Goal: Transaction & Acquisition: Book appointment/travel/reservation

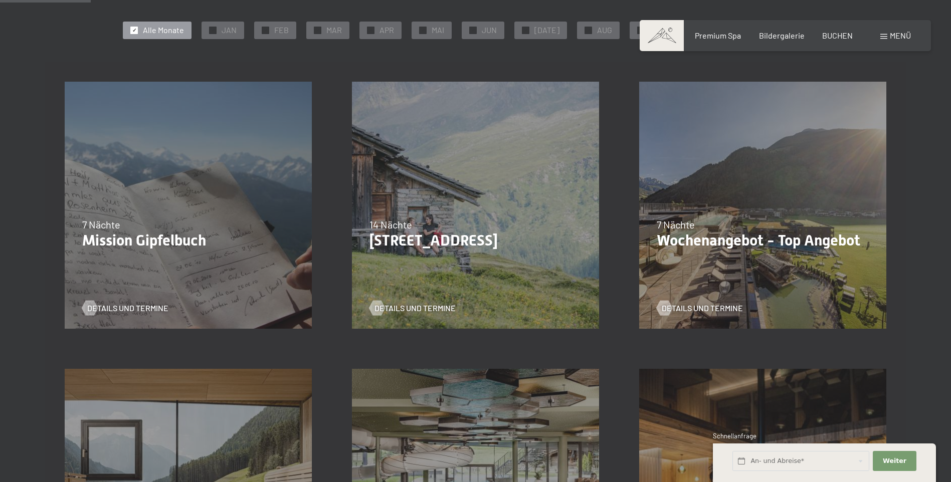
scroll to position [251, 0]
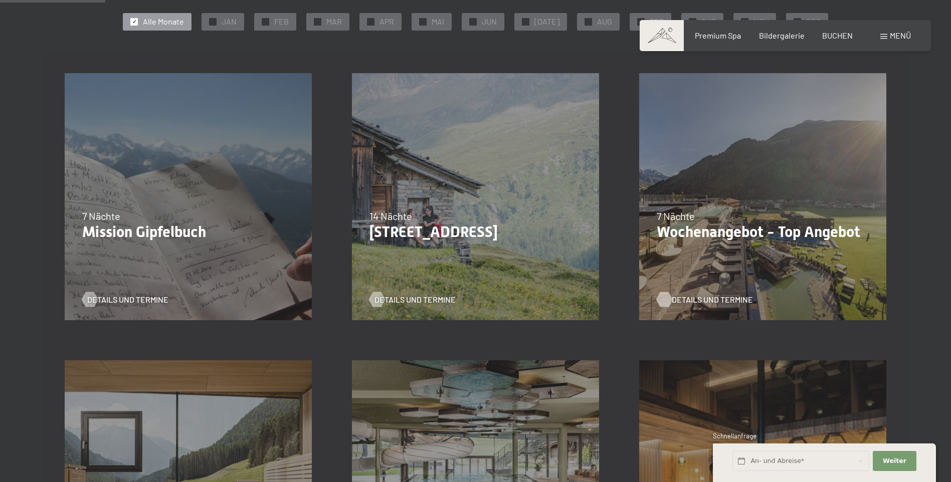
click at [703, 300] on span "Details und Termine" at bounding box center [711, 299] width 81 height 11
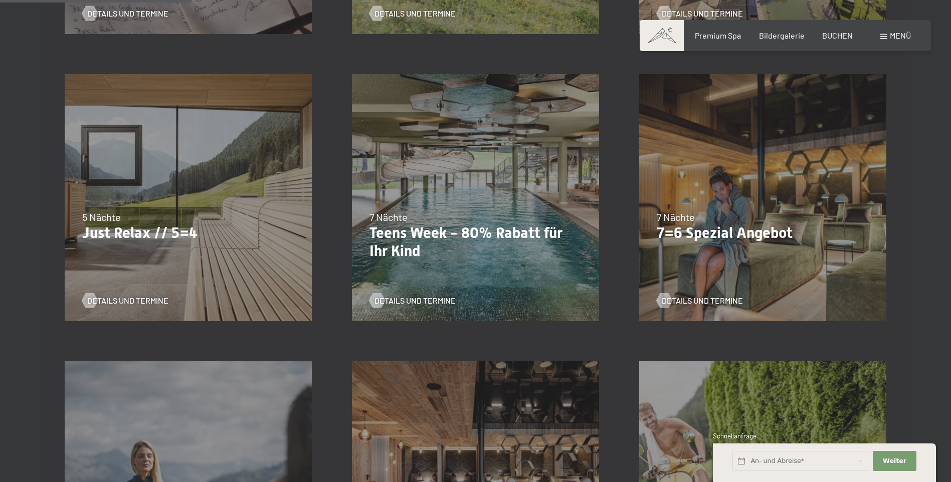
scroll to position [551, 0]
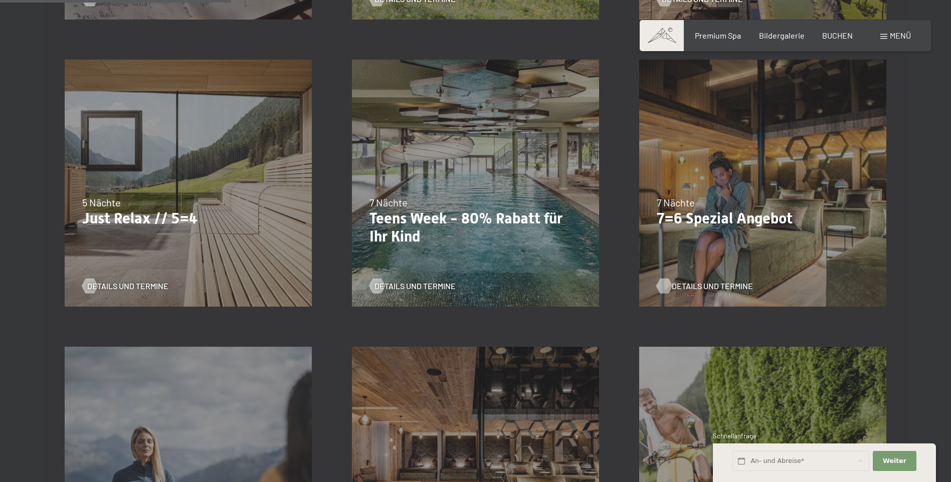
click at [686, 289] on span "Details und Termine" at bounding box center [711, 286] width 81 height 11
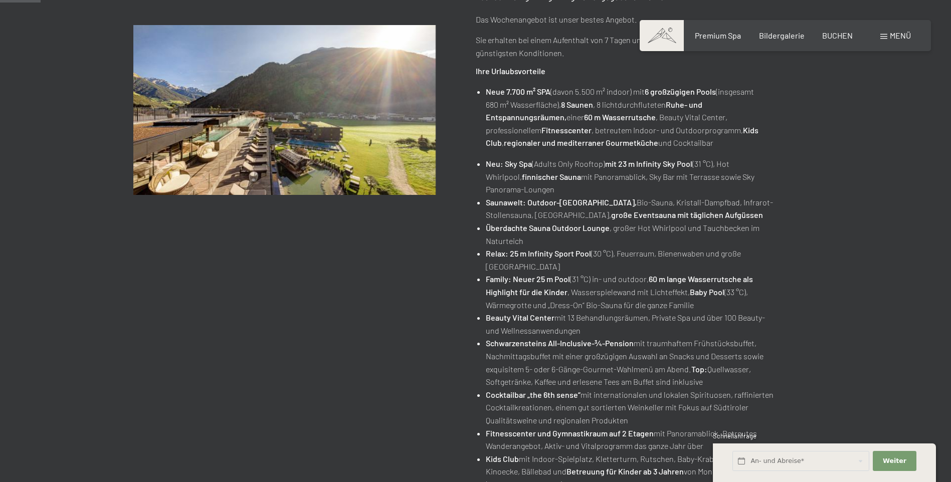
scroll to position [50, 0]
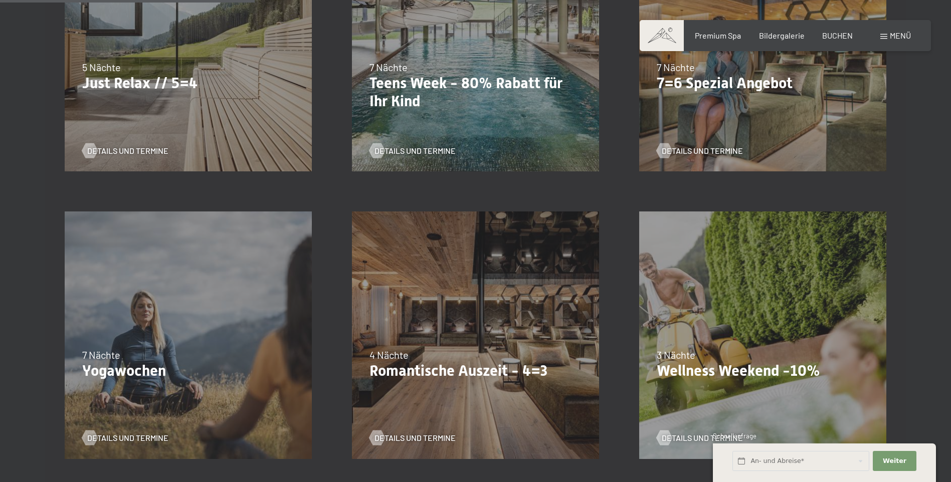
scroll to position [702, 0]
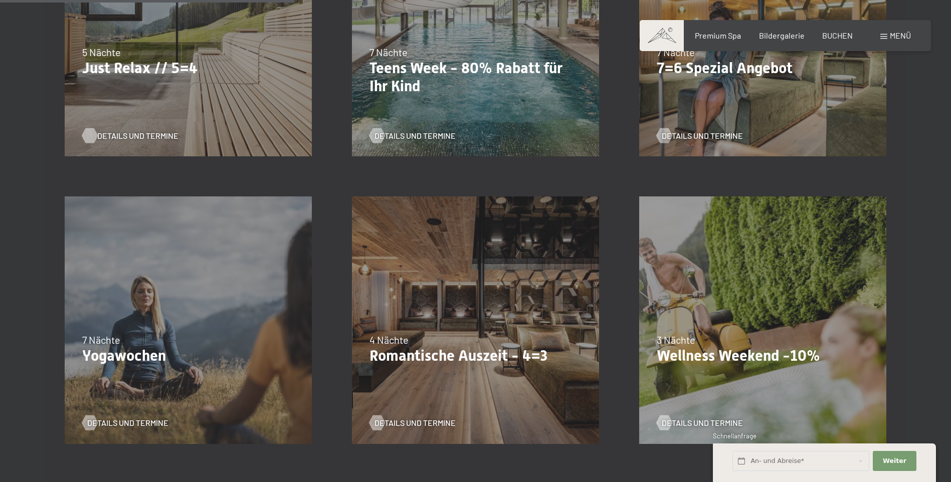
click at [102, 137] on span "Details und Termine" at bounding box center [137, 135] width 81 height 11
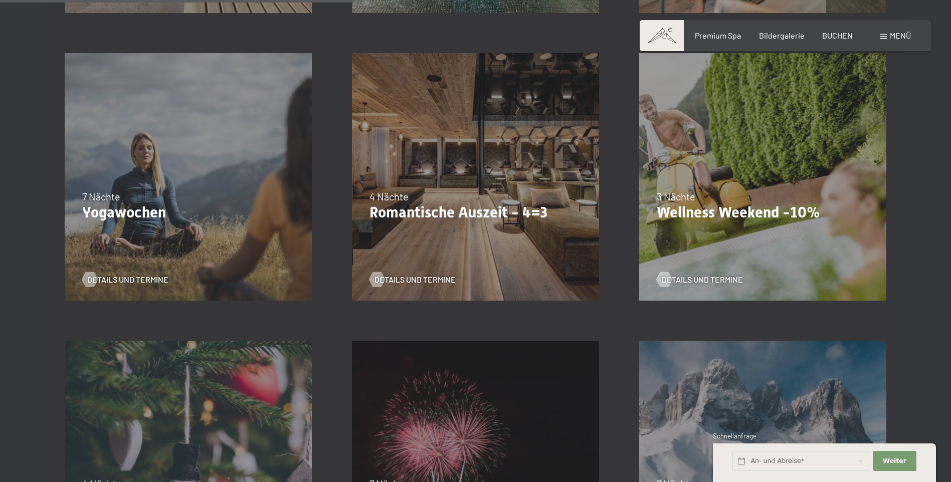
scroll to position [852, 0]
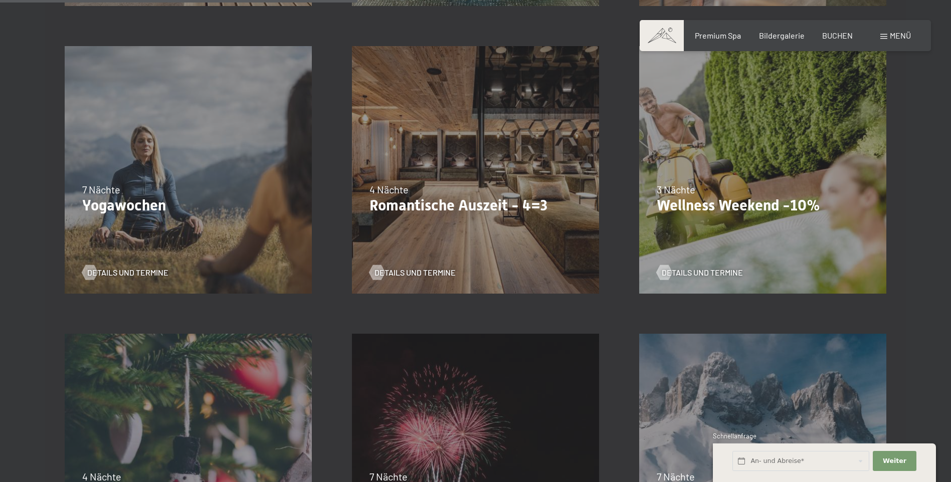
click at [449, 201] on p "Romantische Auszeit - 4=3" at bounding box center [475, 205] width 212 height 18
click at [458, 271] on div "Details und Termine" at bounding box center [471, 265] width 204 height 26
click at [417, 273] on span "Einwilligung Marketing*" at bounding box center [420, 270] width 83 height 10
click at [374, 273] on input "Einwilligung Marketing*" at bounding box center [369, 270] width 10 height 10
click at [399, 274] on span "Einwilligung Marketing*" at bounding box center [420, 270] width 83 height 10
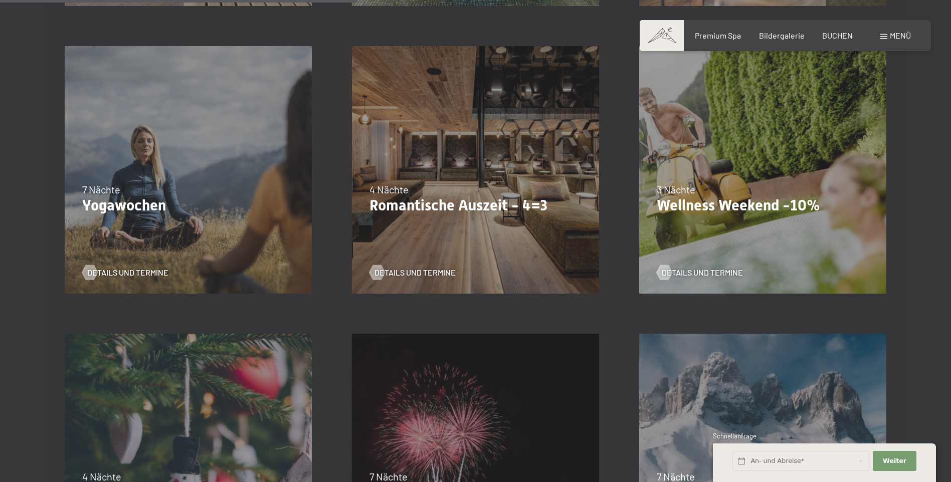
click at [374, 274] on input "Einwilligung Marketing*" at bounding box center [369, 270] width 10 height 10
checkbox input "false"
